Goal: Information Seeking & Learning: Learn about a topic

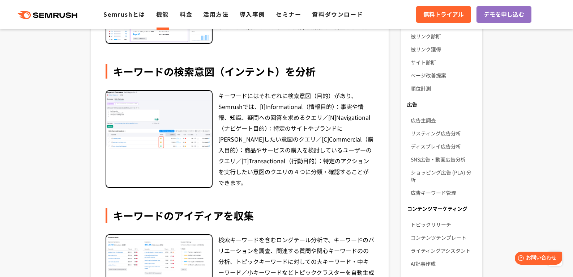
scroll to position [217, 0]
drag, startPoint x: 310, startPoint y: 108, endPoint x: 329, endPoint y: 108, distance: 19.5
click at [329, 108] on div "キーワードにはそれぞれに検索意図（目的）があり、Semrushでは、[I]Informational（情報目的）：事実や情報、知識、疑問への回答を求めるクエリ…" at bounding box center [296, 139] width 156 height 98
copy div "情報目的"
drag, startPoint x: 268, startPoint y: 161, endPoint x: 290, endPoint y: 161, distance: 21.7
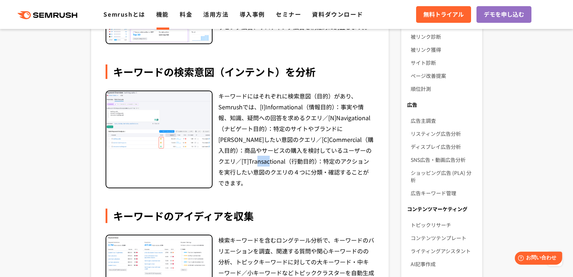
click at [290, 161] on div "キーワードにはそれぞれに検索意図（目的）があり、Semrushでは、[I]Informational（情報目的）：事実や情報、知識、疑問への回答を求めるクエリ…" at bounding box center [296, 139] width 156 height 98
copy div "行動目的"
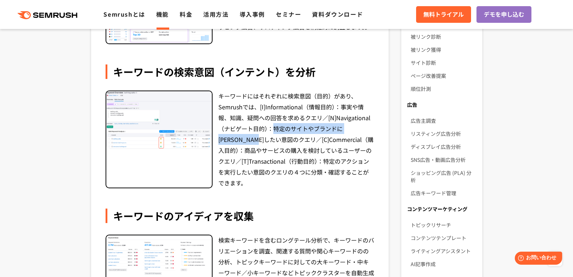
drag, startPoint x: 276, startPoint y: 129, endPoint x: 259, endPoint y: 137, distance: 18.8
click at [259, 137] on div "キーワードにはそれぞれに検索意図（目的）があり、Semrushでは、[I]Informational（情報目的）：事実や情報、知識、疑問への回答を求めるクエリ…" at bounding box center [296, 139] width 156 height 98
copy div "特定のサイトやブランドに[PERSON_NAME]したい意図のクエリ"
click at [274, 153] on div "キーワードにはそれぞれに検索意図（目的）があり、Semrushでは、[I]Informational（情報目的）：事実や情報、知識、疑問への回答を求めるクエリ…" at bounding box center [296, 139] width 156 height 98
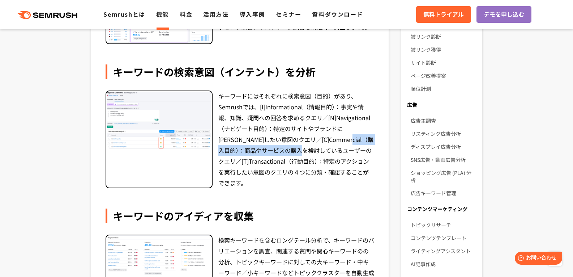
drag, startPoint x: 345, startPoint y: 141, endPoint x: 313, endPoint y: 150, distance: 33.3
click at [313, 150] on div "キーワードにはそれぞれに検索意図（目的）があり、Semrushでは、[I]Informational（情報目的）：事実や情報、知識、疑問への回答を求めるクエリ…" at bounding box center [296, 139] width 156 height 98
copy div "商品やサービスの購入を検討しているユーザー"
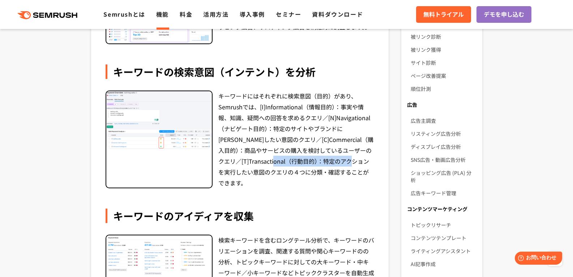
drag, startPoint x: 303, startPoint y: 161, endPoint x: 243, endPoint y: 174, distance: 61.3
click at [243, 174] on div "キーワードにはそれぞれに検索意図（目的）があり、Semrushでは、[I]Informational（情報目的）：事実や情報、知識、疑問への回答を求めるクエリ…" at bounding box center [296, 139] width 156 height 98
copy div "特定のアクションを実行したい意図"
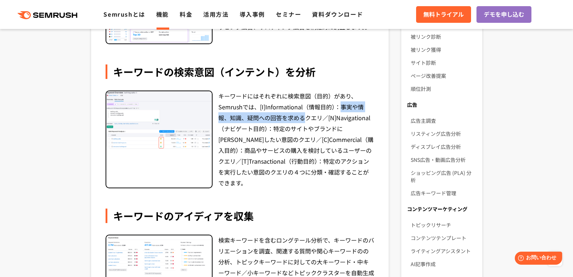
drag, startPoint x: 343, startPoint y: 106, endPoint x: 303, endPoint y: 119, distance: 41.7
click at [303, 119] on div "キーワードにはそれぞれに検索意図（目的）があり、Semrushでは、[I]Informational（情報目的）：事実や情報、知識、疑問への回答を求めるクエリ…" at bounding box center [296, 139] width 156 height 98
copy div "事実や情報、知識、疑問への回答を求める"
